Goal: Information Seeking & Learning: Learn about a topic

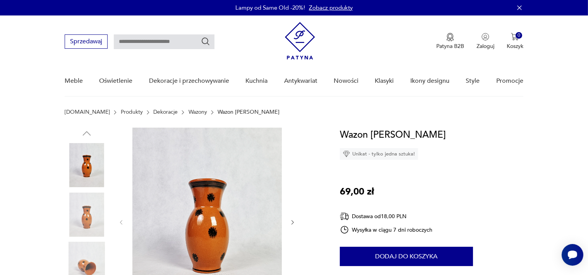
click at [189, 113] on link "Wazony" at bounding box center [198, 112] width 19 height 6
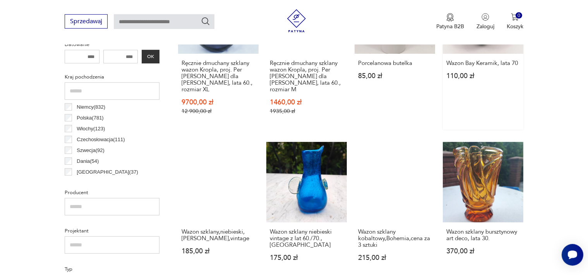
scroll to position [379, 0]
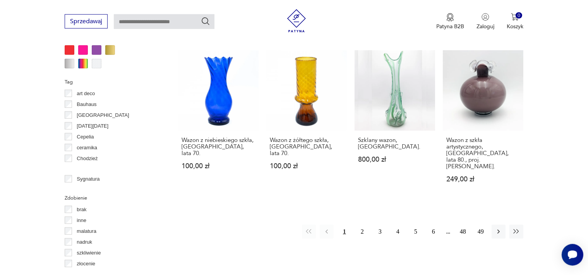
scroll to position [777, 0]
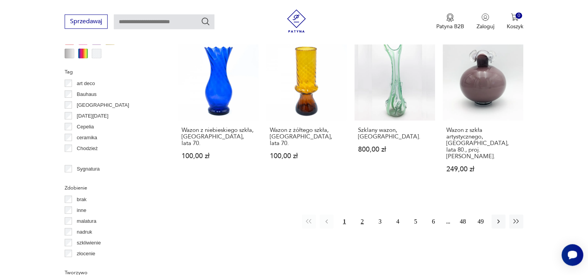
click at [362, 214] on button "2" at bounding box center [362, 221] width 14 height 14
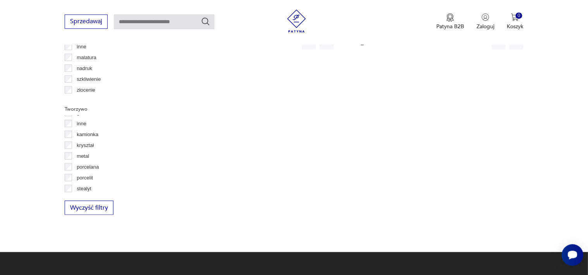
scroll to position [42, 0]
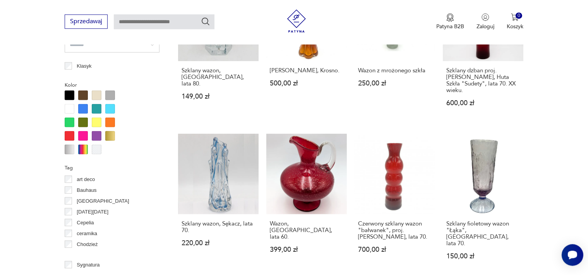
scroll to position [737, 0]
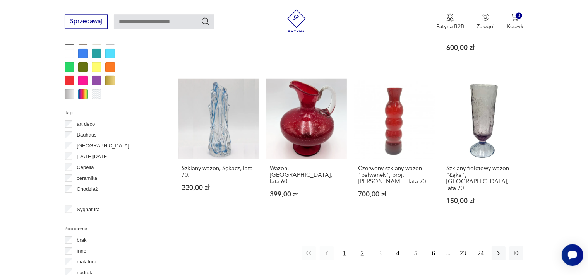
click at [363, 246] on button "2" at bounding box center [362, 253] width 14 height 14
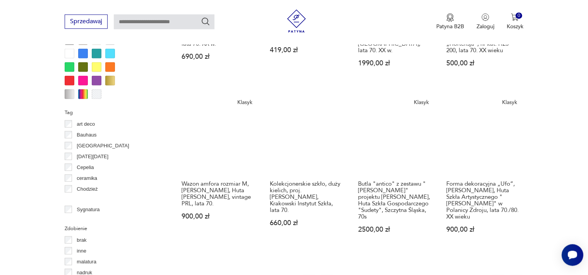
scroll to position [777, 0]
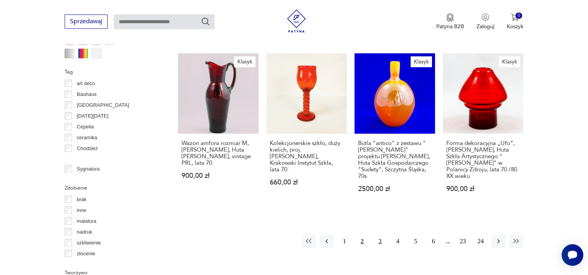
click at [380, 234] on button "3" at bounding box center [380, 241] width 14 height 14
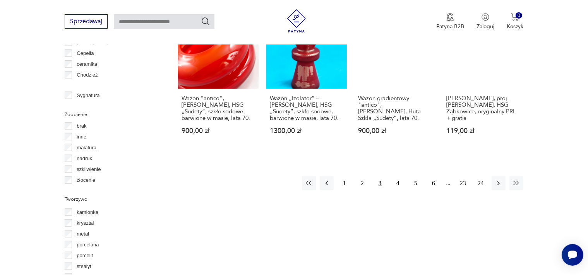
scroll to position [859, 0]
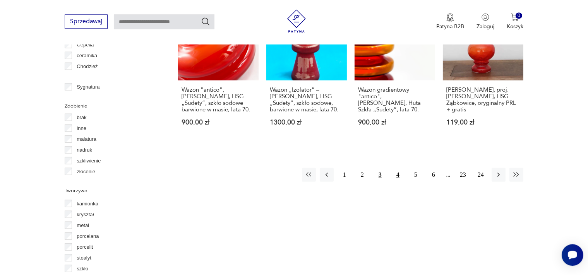
click at [399, 168] on button "4" at bounding box center [398, 175] width 14 height 14
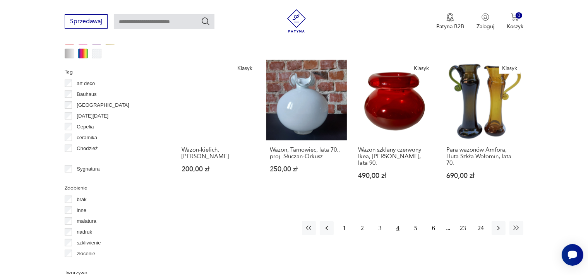
scroll to position [777, 0]
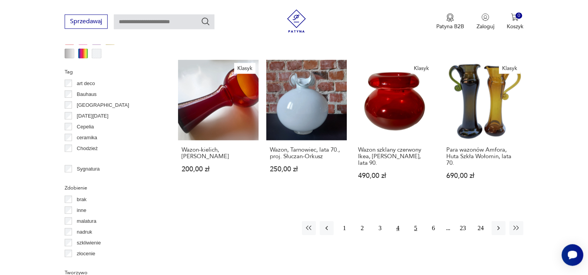
click at [416, 221] on button "5" at bounding box center [416, 228] width 14 height 14
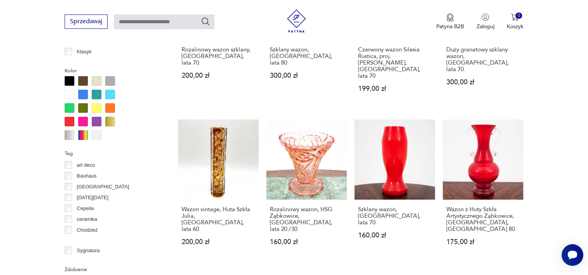
scroll to position [737, 0]
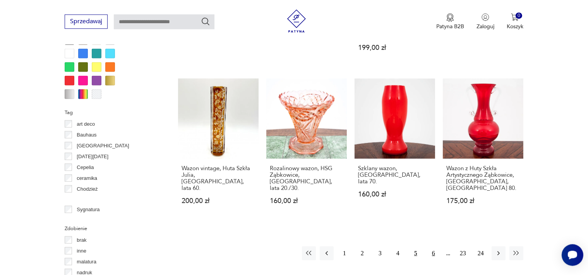
click at [432, 246] on button "6" at bounding box center [434, 253] width 14 height 14
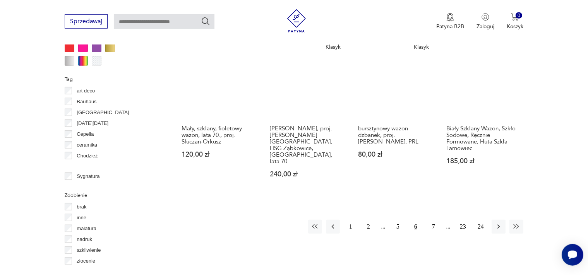
scroll to position [777, 0]
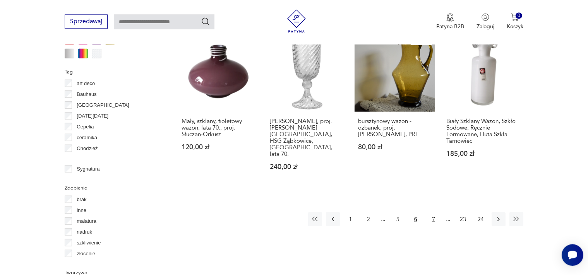
click at [434, 212] on button "7" at bounding box center [434, 219] width 14 height 14
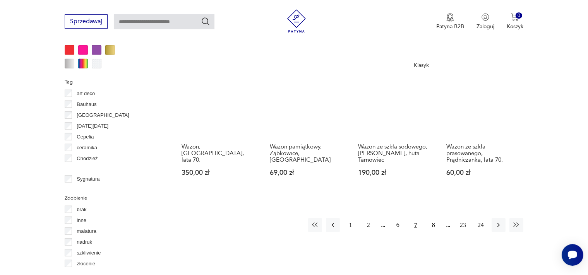
scroll to position [777, 0]
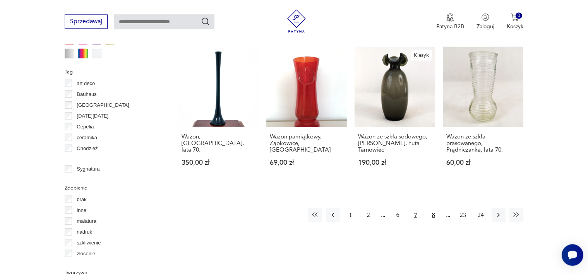
click at [432, 208] on button "8" at bounding box center [434, 215] width 14 height 14
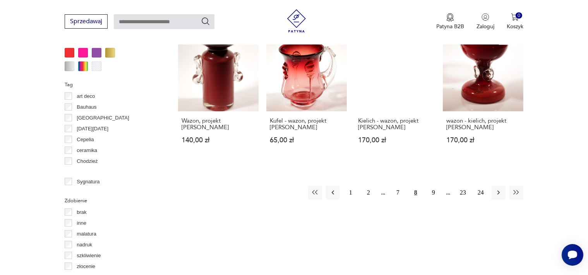
scroll to position [777, 0]
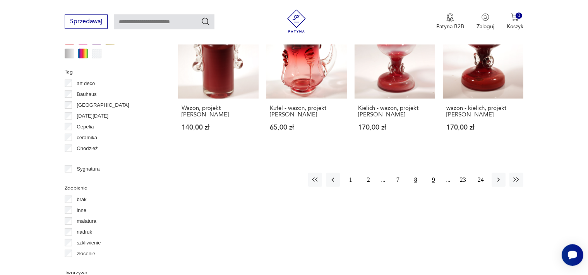
click at [434, 173] on button "9" at bounding box center [434, 180] width 14 height 14
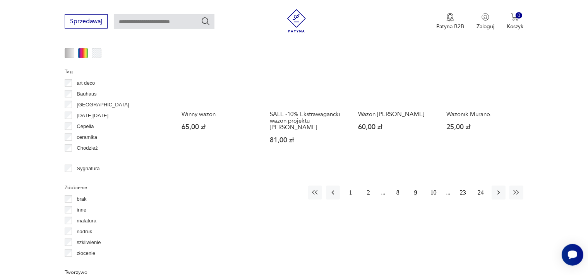
scroll to position [777, 0]
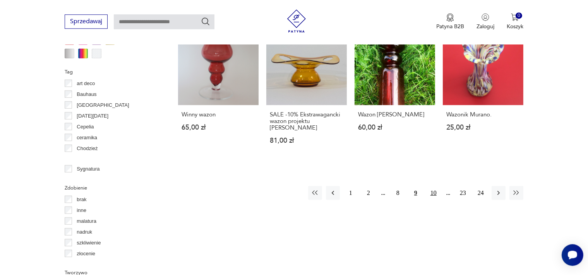
click at [434, 186] on button "10" at bounding box center [434, 193] width 14 height 14
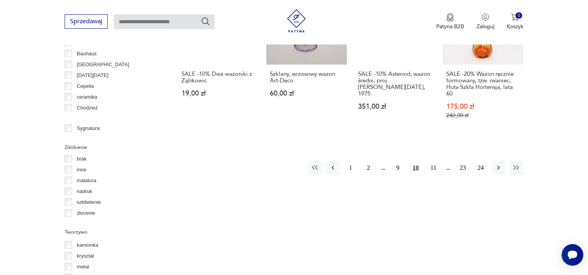
scroll to position [818, 0]
click at [435, 169] on button "11" at bounding box center [434, 167] width 14 height 14
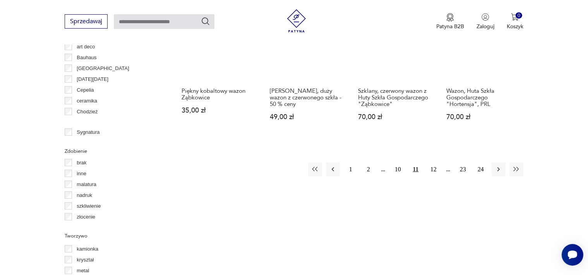
scroll to position [818, 0]
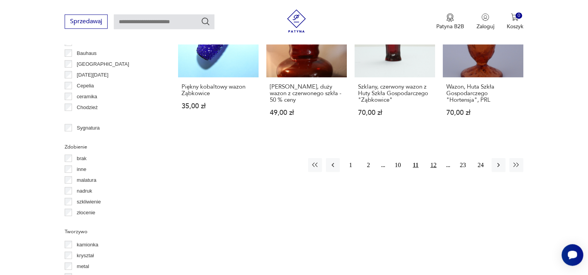
click at [434, 163] on button "12" at bounding box center [434, 165] width 14 height 14
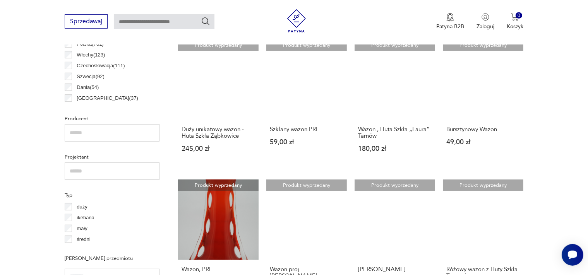
scroll to position [451, 0]
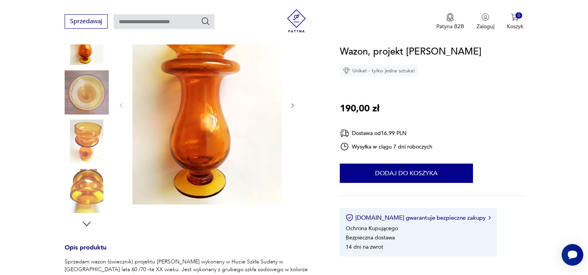
scroll to position [204, 0]
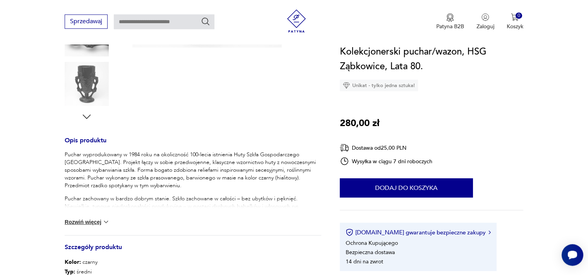
scroll to position [245, 0]
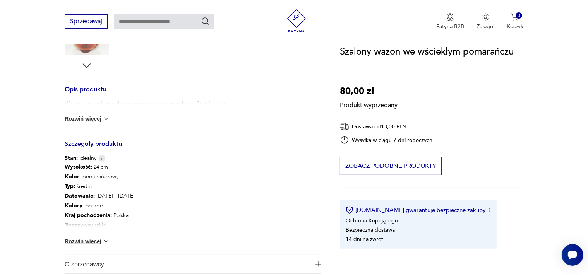
scroll to position [327, 0]
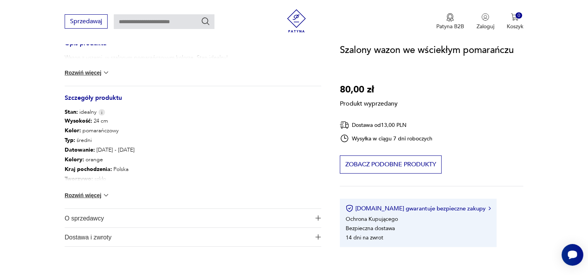
click at [110, 194] on img at bounding box center [106, 196] width 8 height 8
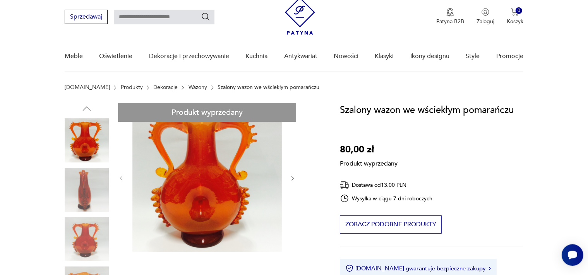
scroll to position [82, 0]
